Goal: Transaction & Acquisition: Subscribe to service/newsletter

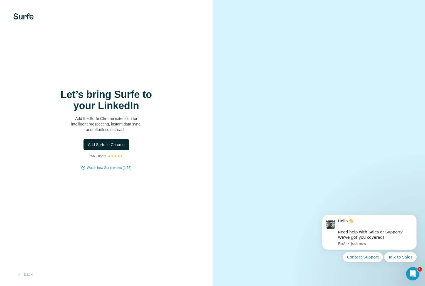
click at [121, 142] on button "Add Surfe to Chrome" at bounding box center [107, 144] width 46 height 11
drag, startPoint x: 219, startPoint y: 35, endPoint x: 142, endPoint y: 65, distance: 82.3
click at [142, 65] on div "Let’s bring Surfe to your LinkedIn Add the Surfe Chrome extension for intellige…" at bounding box center [212, 143] width 425 height 286
click at [150, 58] on div "Let’s bring Surfe to your LinkedIn Add the Surfe Chrome extension for intellige…" at bounding box center [106, 143] width 213 height 286
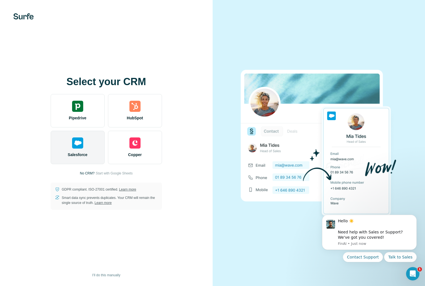
click at [61, 142] on div "Salesforce" at bounding box center [78, 147] width 54 height 33
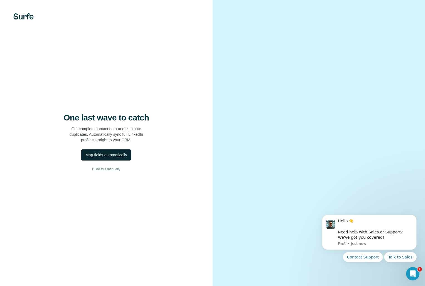
click at [118, 153] on div "Map fields automatically" at bounding box center [105, 155] width 41 height 6
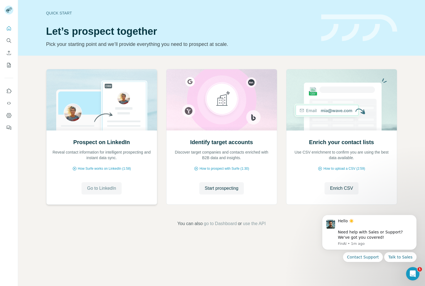
click at [104, 190] on span "Go to LinkedIn" at bounding box center [101, 188] width 29 height 7
click at [99, 191] on span "Go to LinkedIn" at bounding box center [101, 188] width 29 height 7
click at [10, 63] on icon "My lists" at bounding box center [9, 65] width 4 height 4
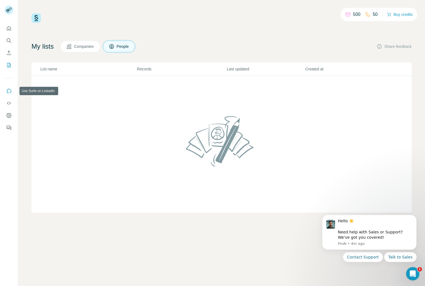
click at [9, 92] on icon "Use Surfe on LinkedIn" at bounding box center [9, 91] width 6 height 6
